Goal: Navigation & Orientation: Find specific page/section

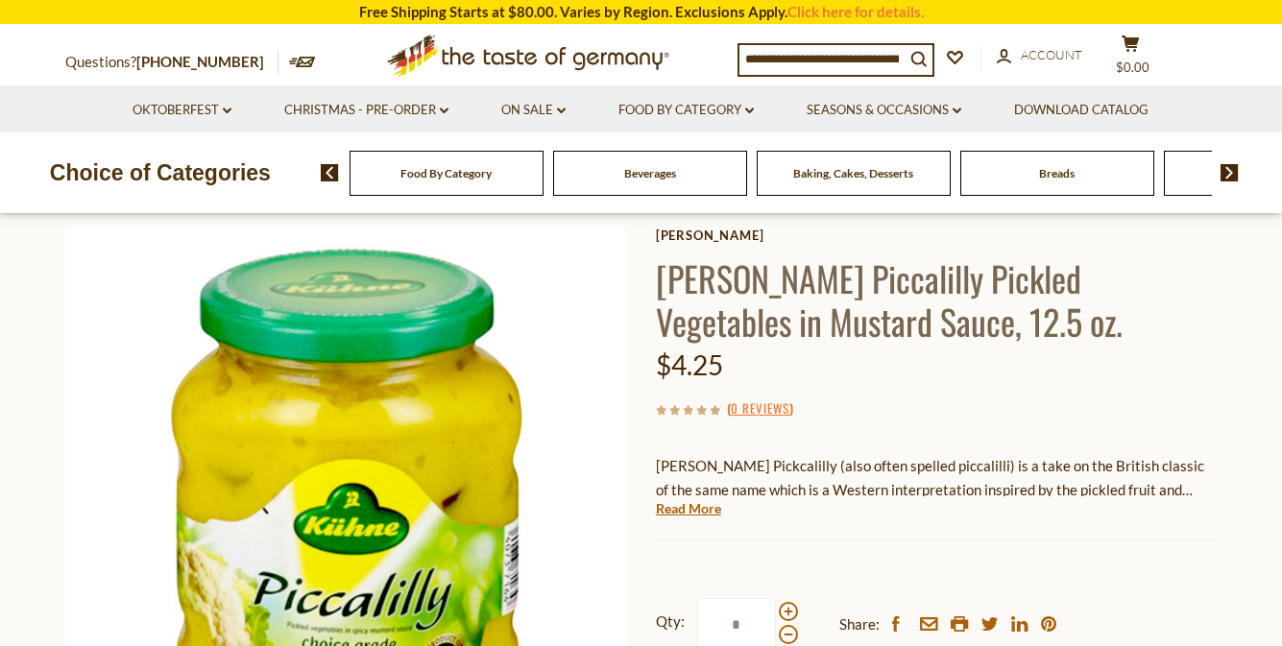
scroll to position [96, 0]
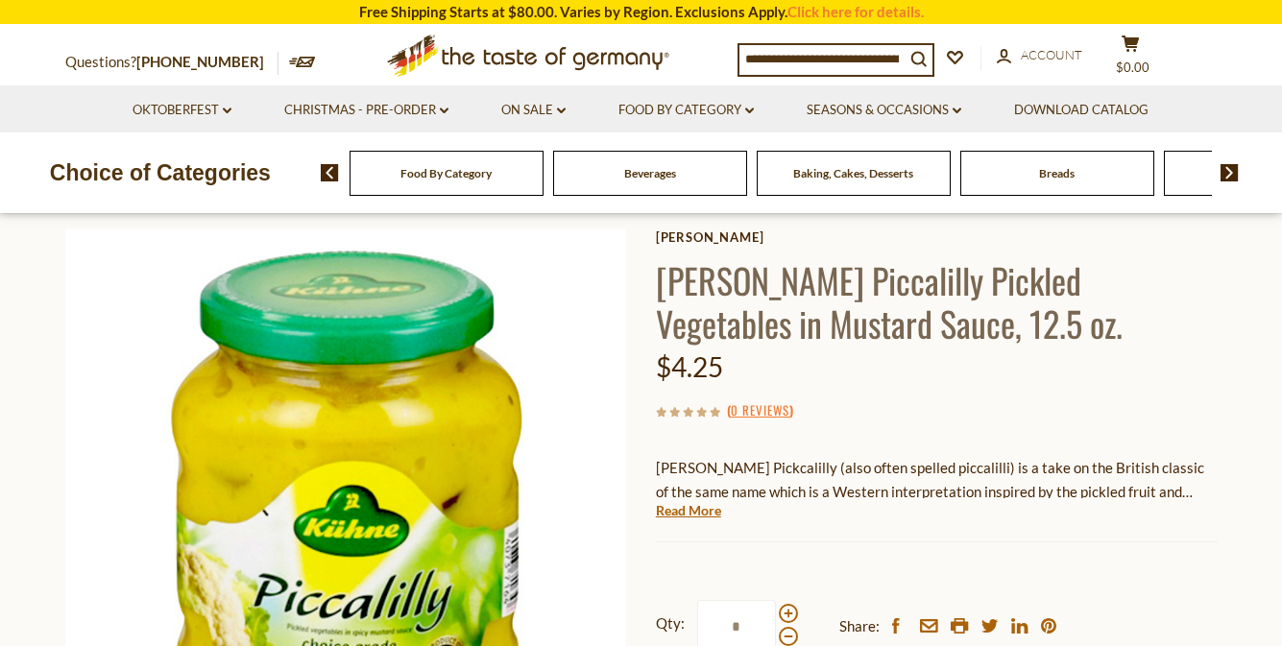
click at [438, 167] on span "Food By Category" at bounding box center [445, 173] width 91 height 14
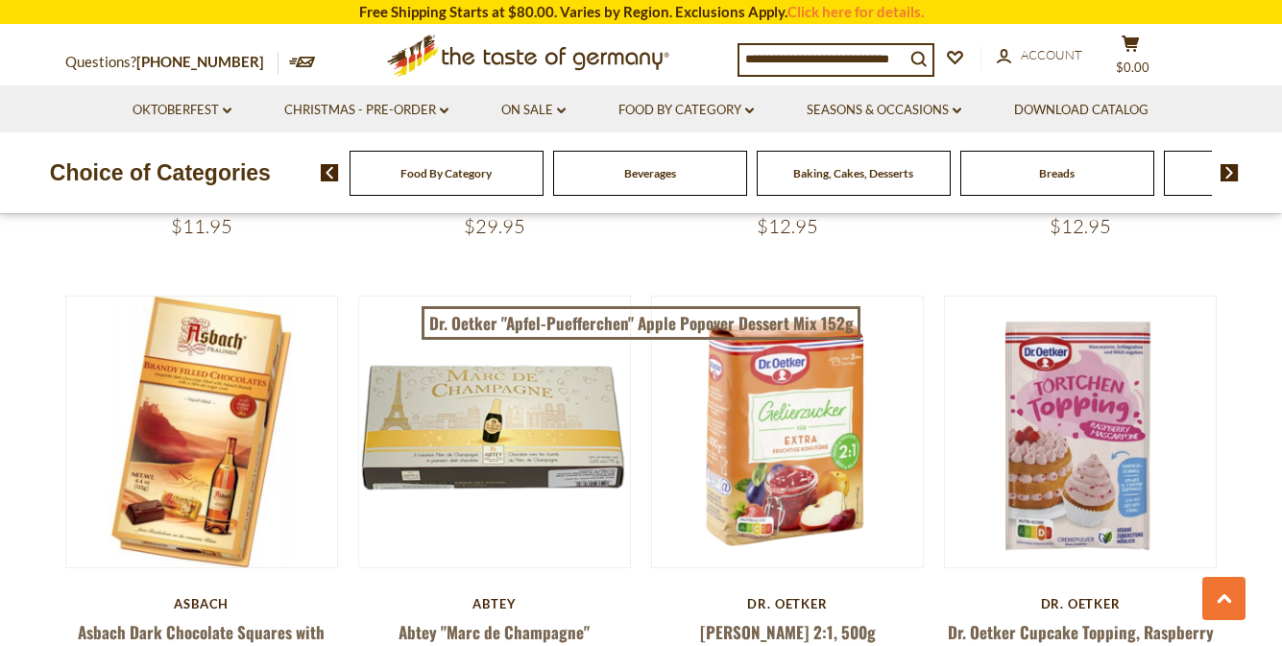
scroll to position [3553, 0]
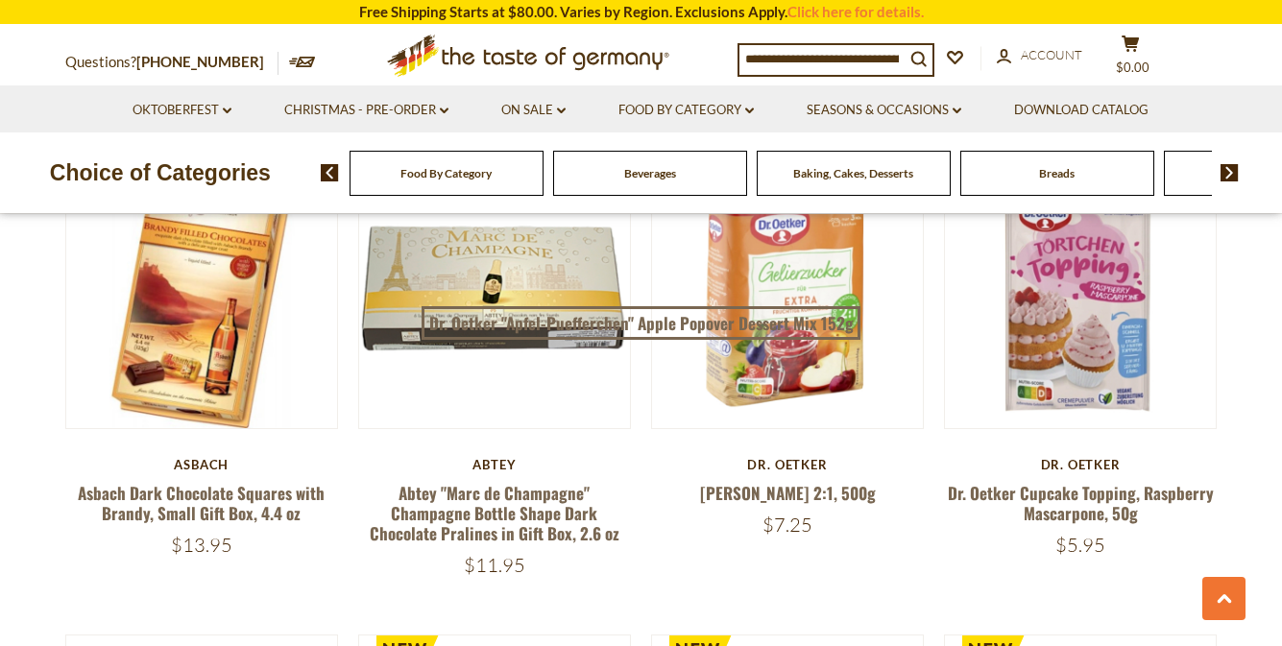
click at [1228, 171] on img at bounding box center [1230, 172] width 18 height 17
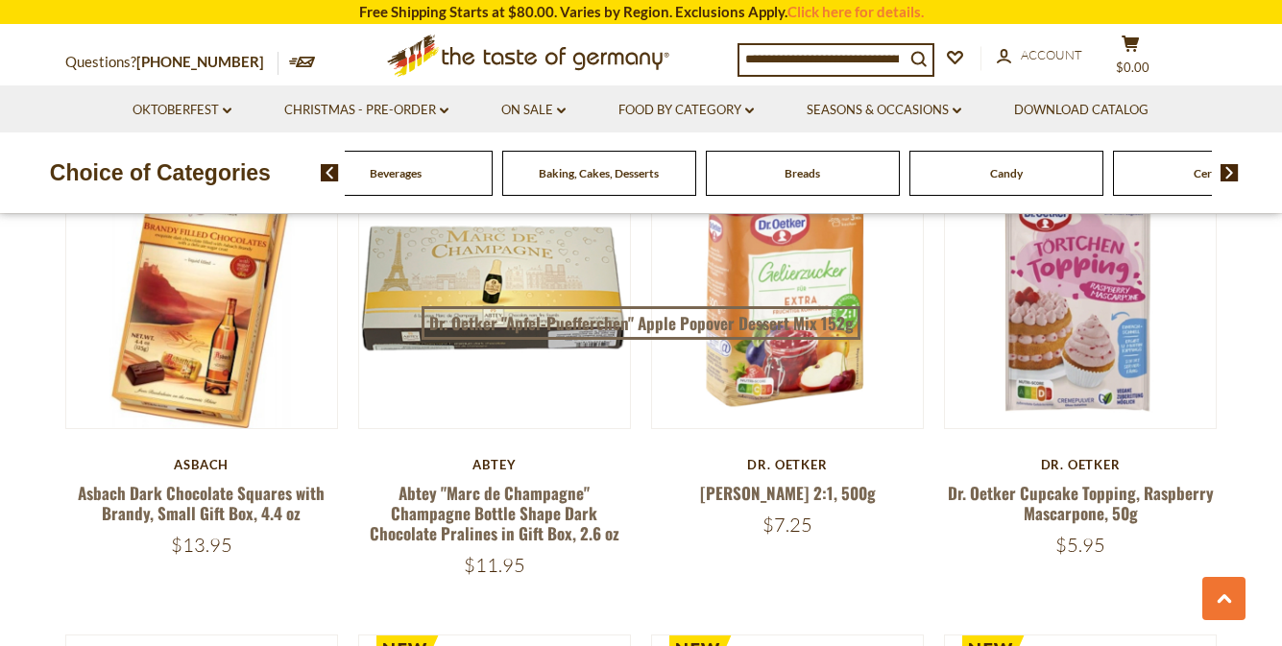
click at [1229, 166] on img at bounding box center [1230, 172] width 18 height 17
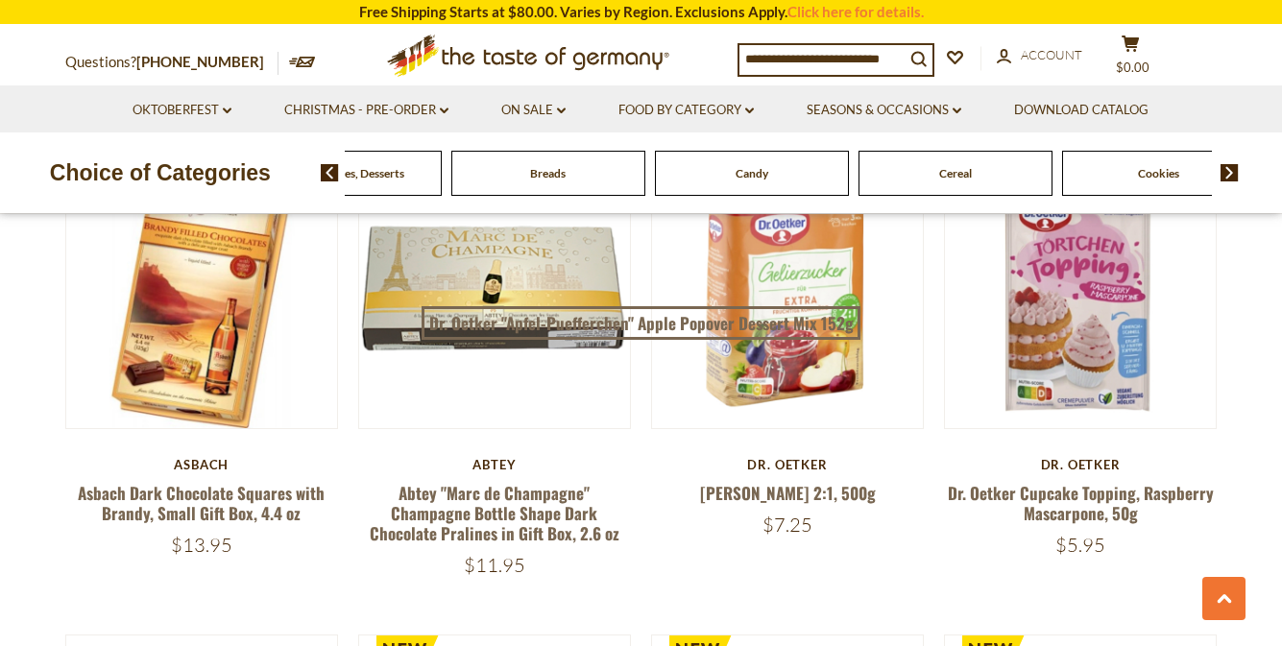
click at [1229, 166] on img at bounding box center [1230, 172] width 18 height 17
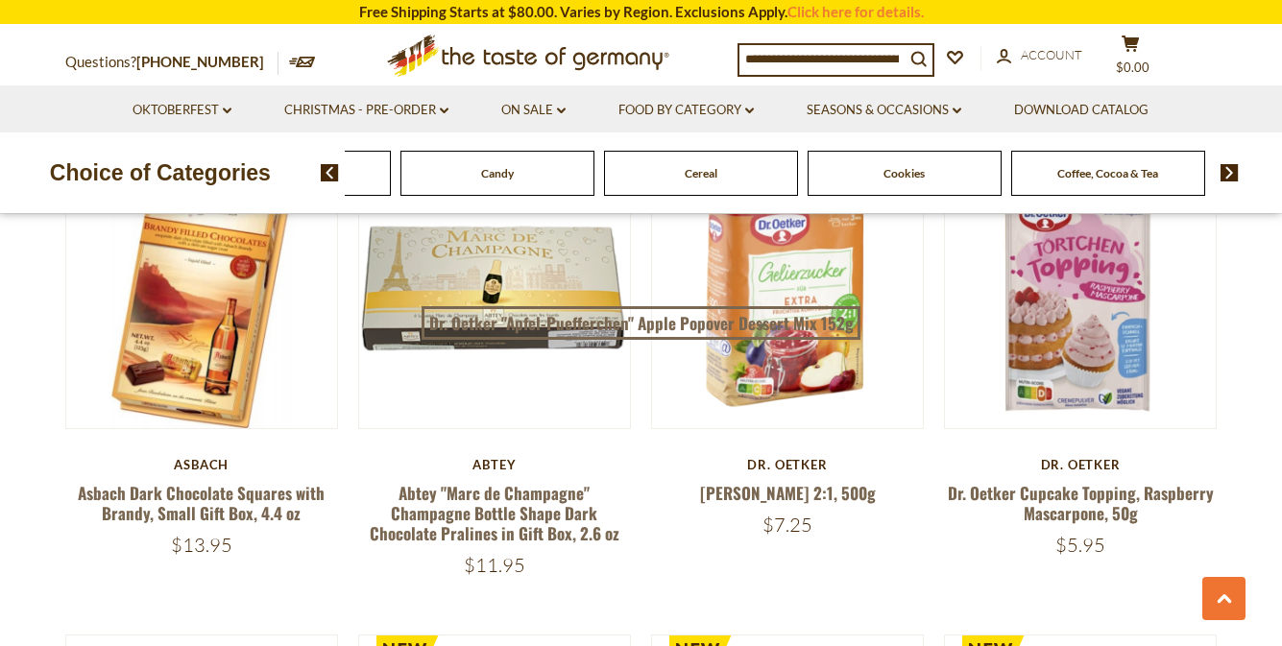
click at [1229, 166] on img at bounding box center [1230, 172] width 18 height 17
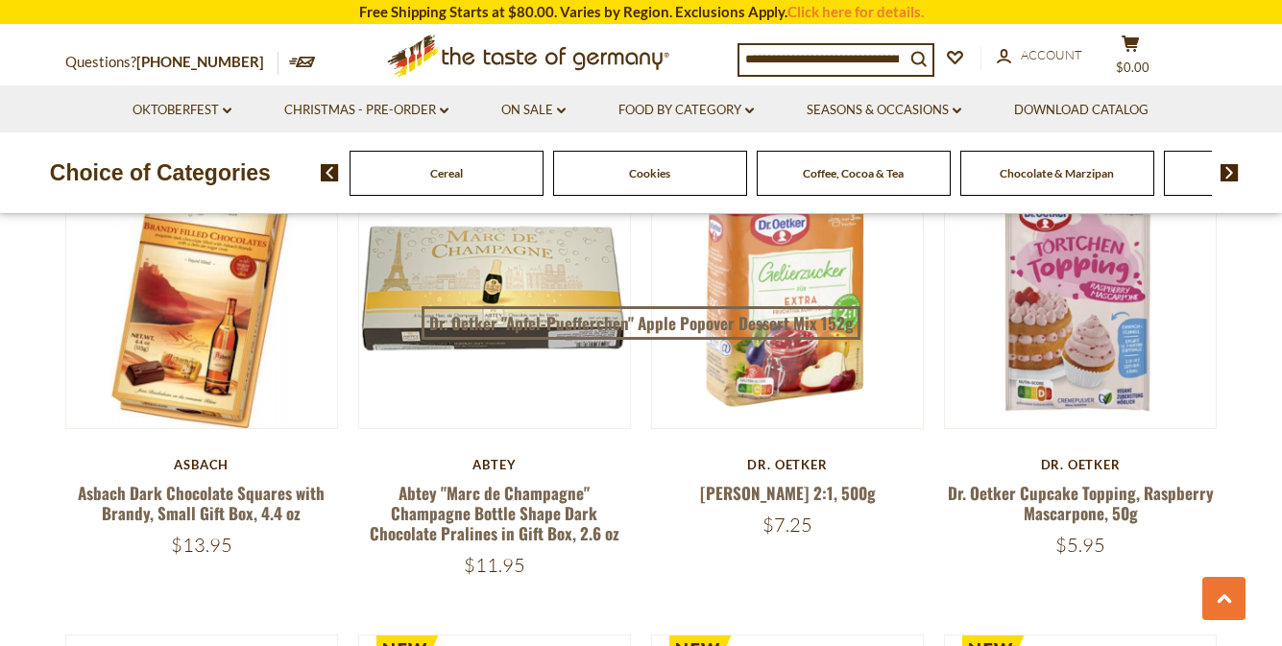
click at [1229, 166] on img at bounding box center [1230, 172] width 18 height 17
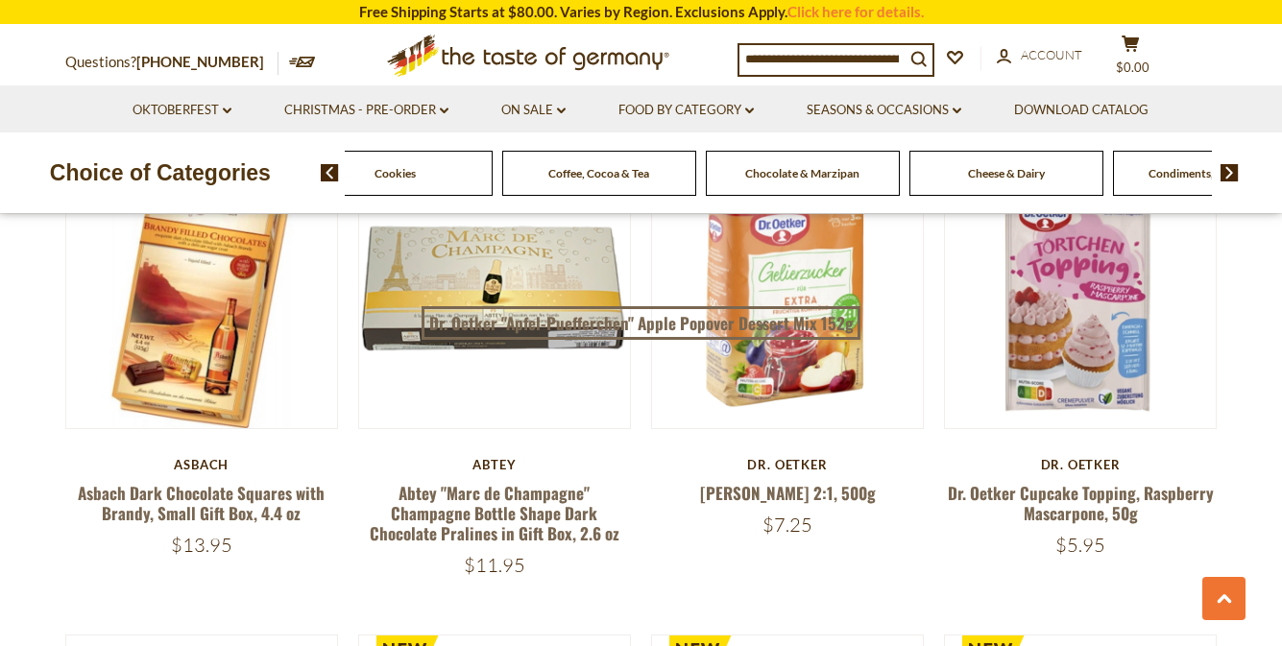
click at [1229, 166] on img at bounding box center [1230, 172] width 18 height 17
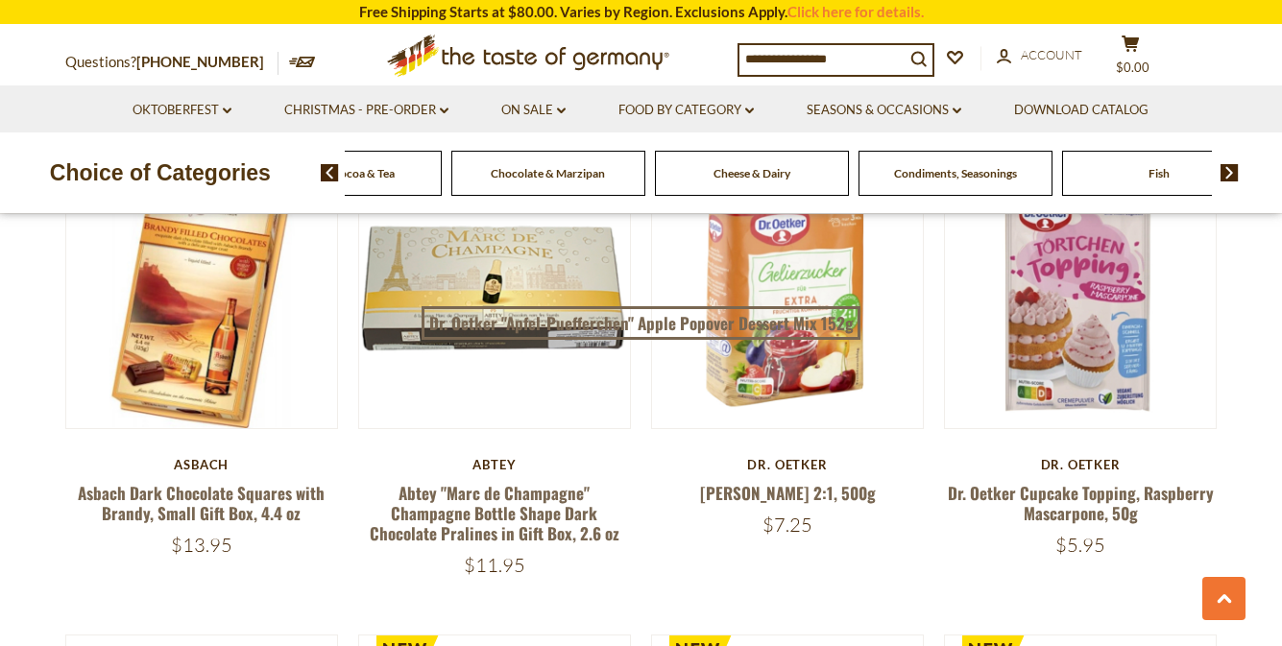
click at [1010, 176] on span "Condiments, Seasonings" at bounding box center [955, 173] width 123 height 14
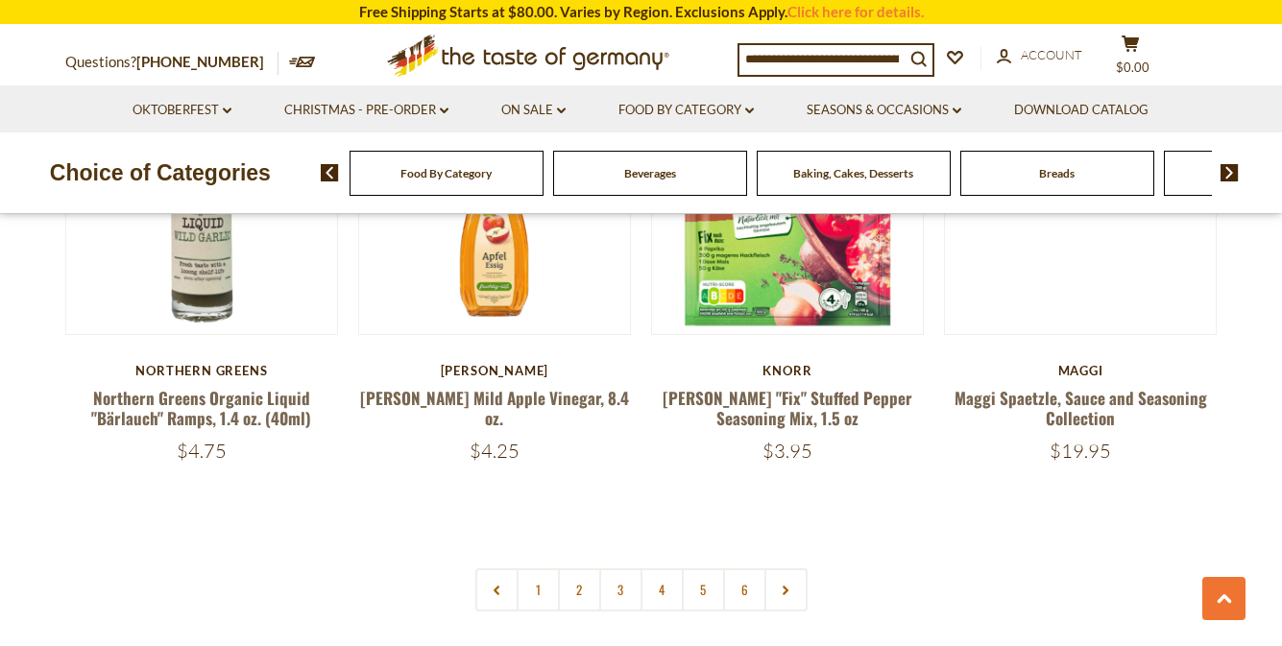
scroll to position [4609, 0]
